Goal: Task Accomplishment & Management: Manage account settings

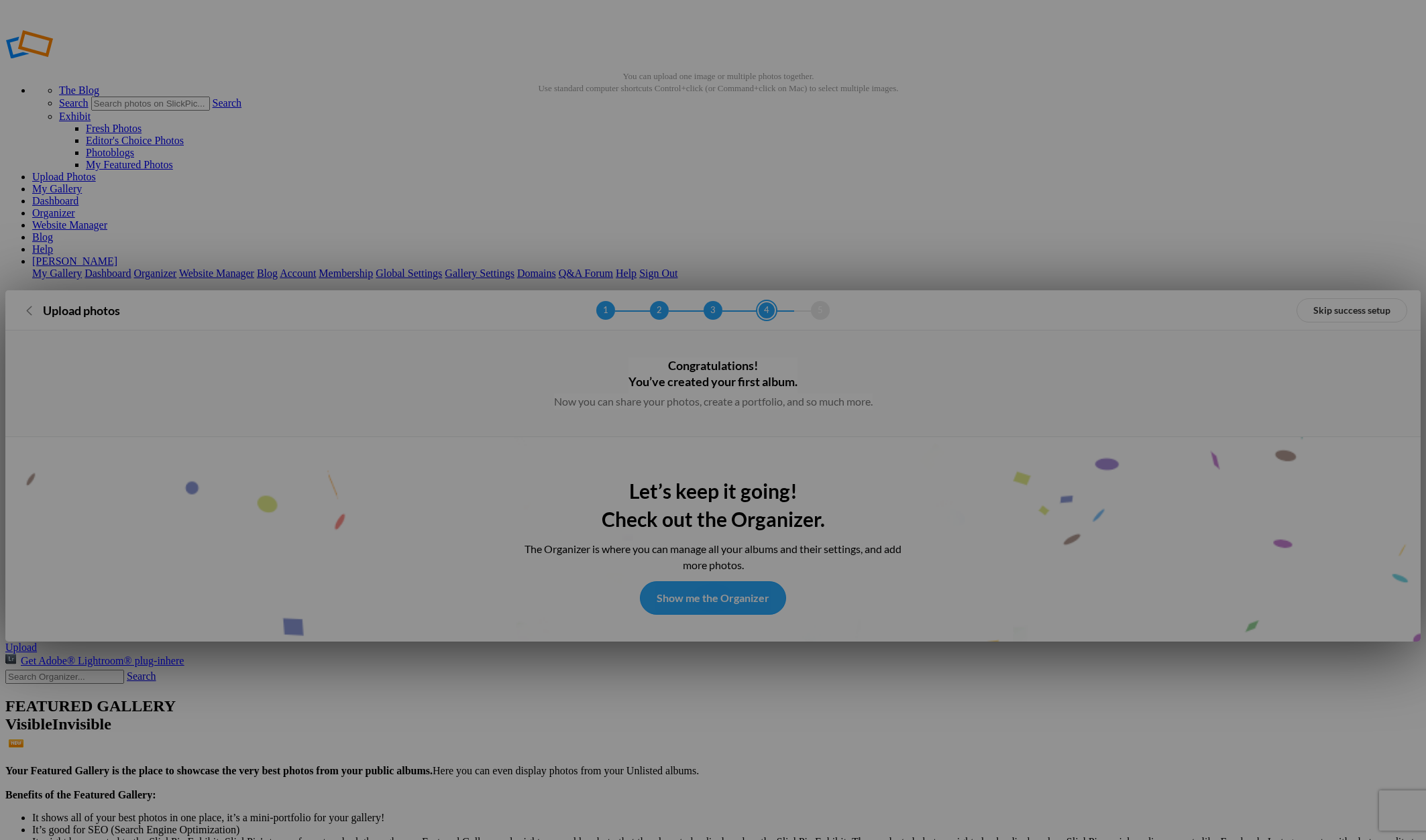
click at [731, 581] on link "Show me the Organizer" at bounding box center [712, 598] width 146 height 34
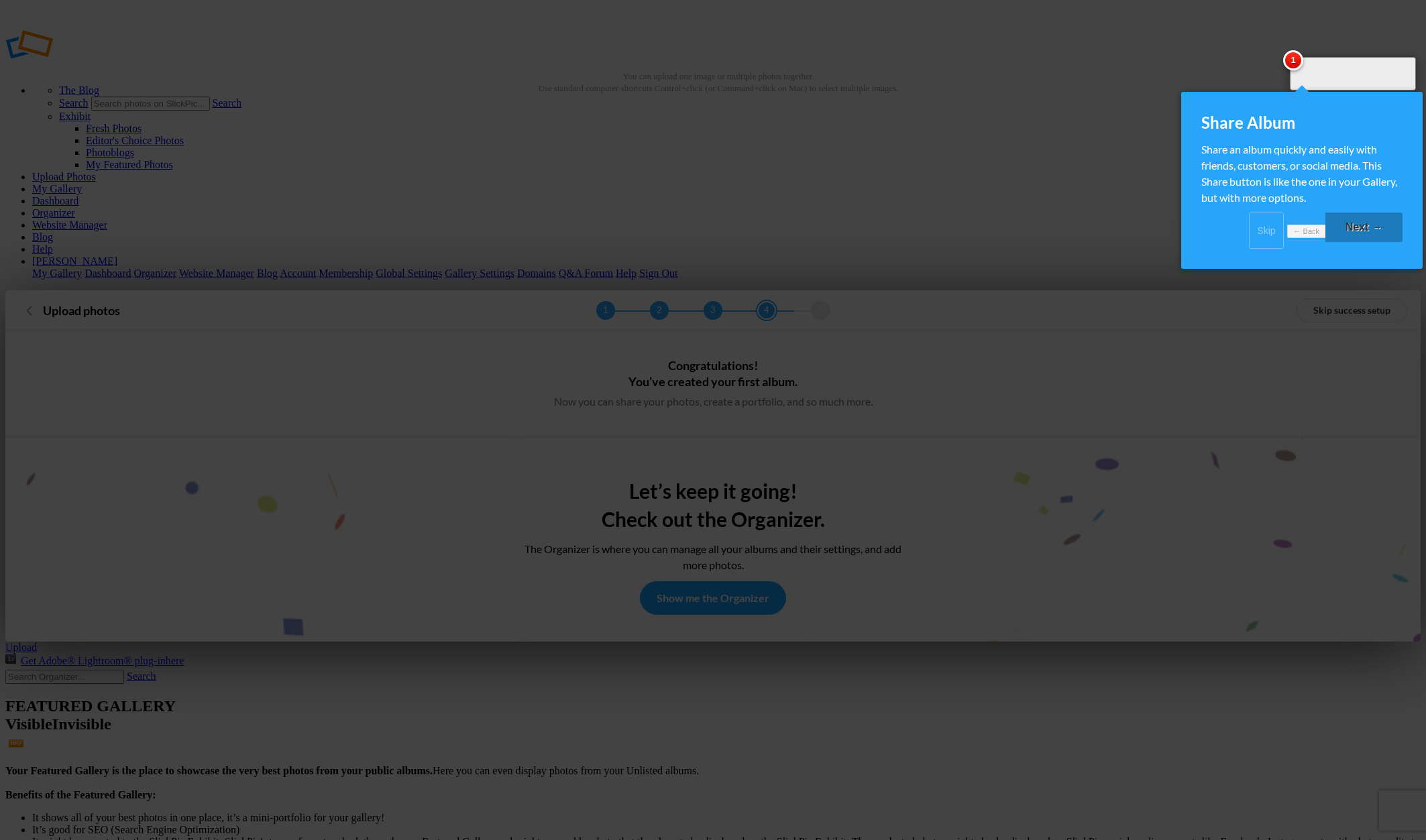
click at [1366, 238] on link "Next →" at bounding box center [1364, 227] width 77 height 30
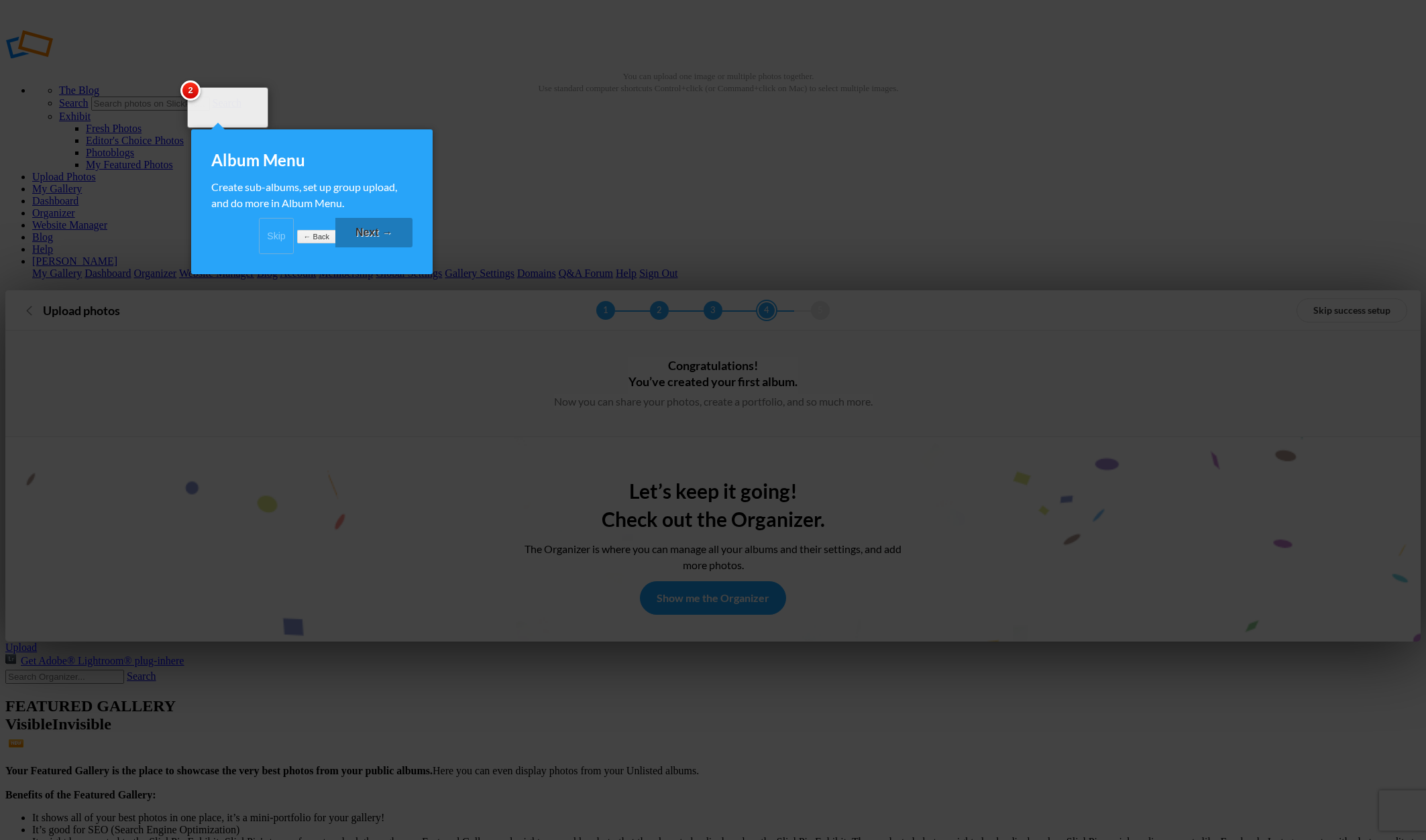
click at [259, 247] on link "Skip" at bounding box center [276, 236] width 35 height 36
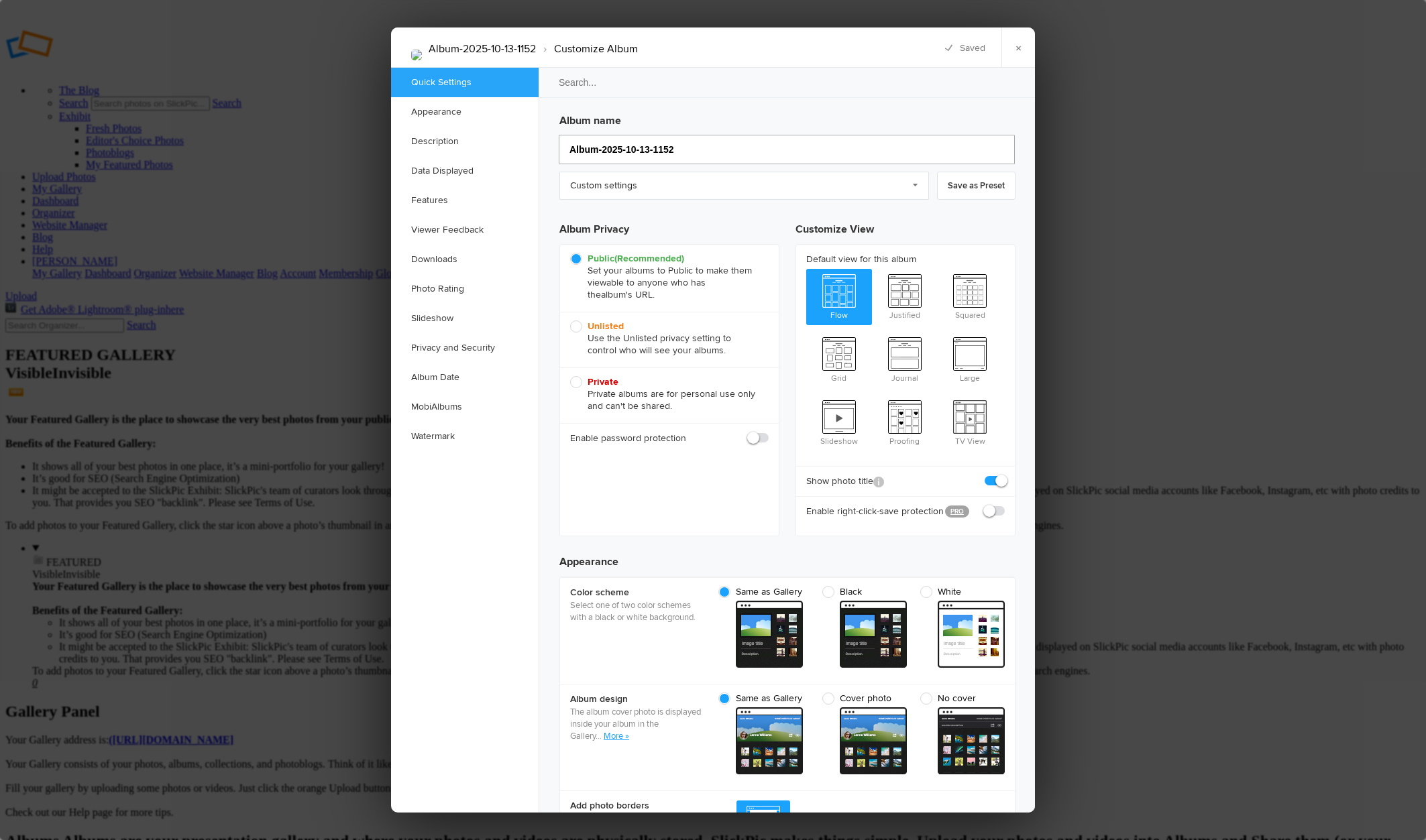
drag, startPoint x: 687, startPoint y: 148, endPoint x: 529, endPoint y: 142, distance: 158.1
click at [558, 142] on input "Album-2025-10-13-1152" at bounding box center [786, 149] width 456 height 30
type input "SCOTT KE"
type input "SCOTT K"
type input "SCOTT KELBY P"
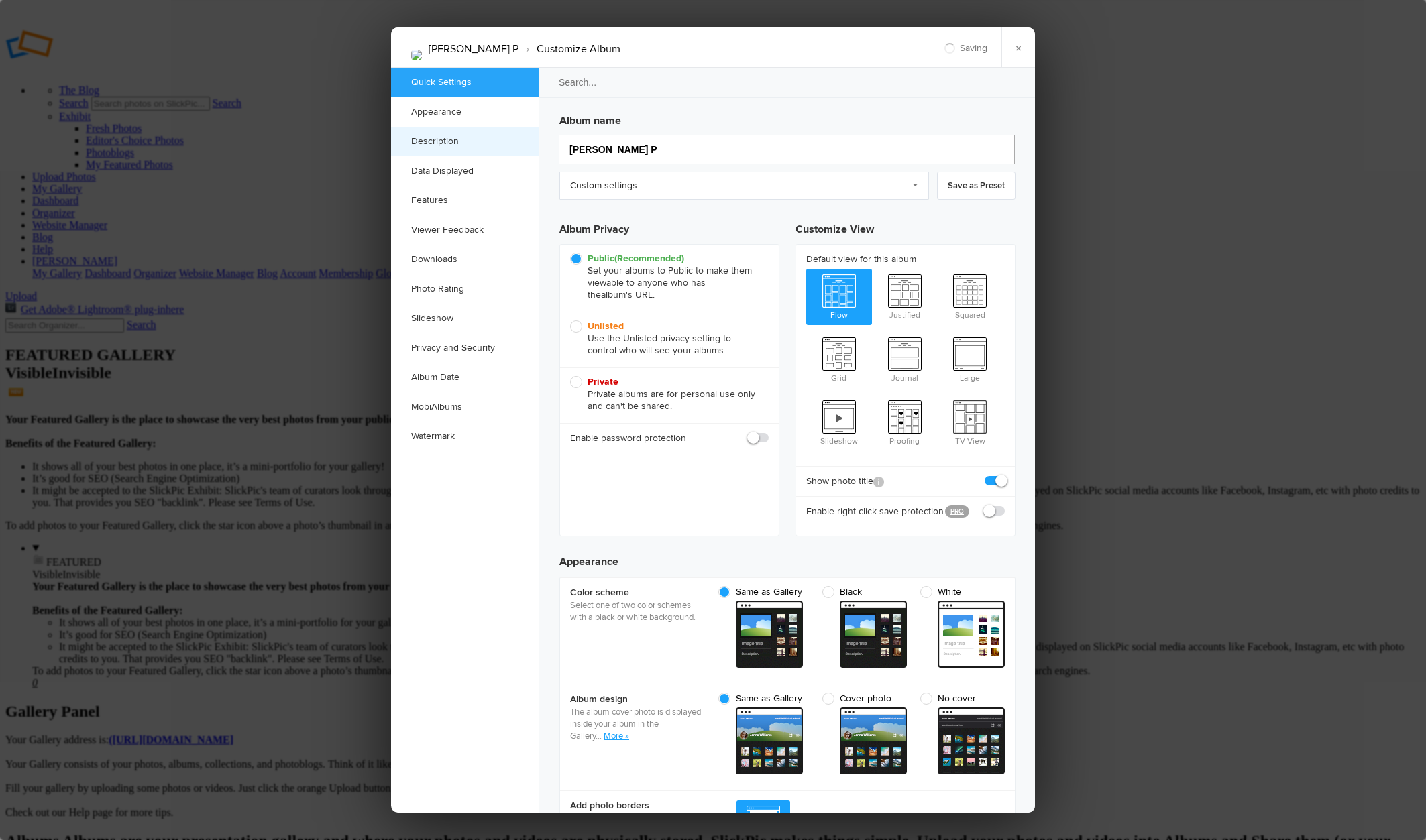
type input "SCOTT KELBY P"
type input "SCOTT KELBY PHOTOW"
type input "SCOTT KELBY PHOTO"
type input "SCOTT KELBY PHOTOWA"
type input "SCOTT KELBY PHOTOW"
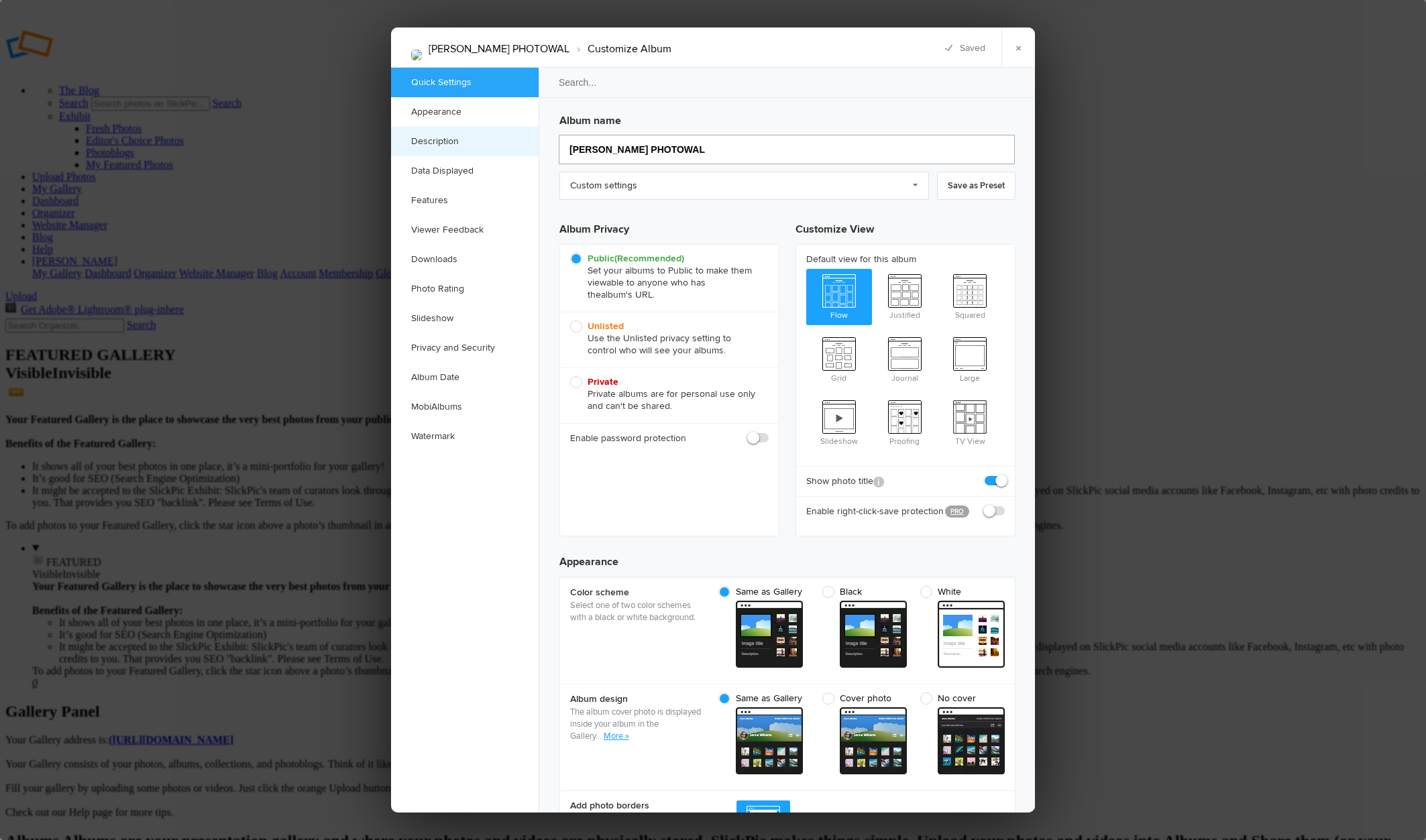
type input "SCOTT KELBY PHOTOWALK"
click at [1017, 50] on link "×" at bounding box center [1018, 48] width 34 height 40
